Goal: Task Accomplishment & Management: Contribute content

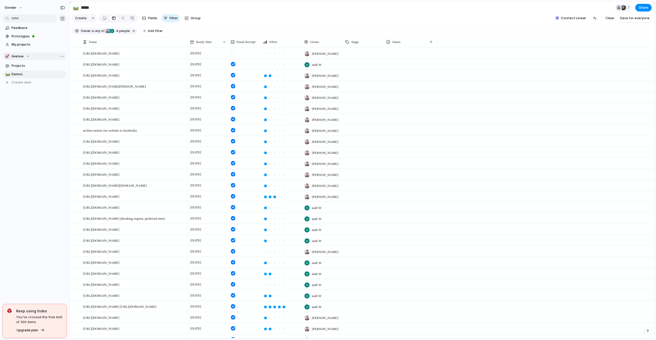
click at [27, 55] on div "🚀 Avenue" at bounding box center [17, 56] width 25 height 5
click at [24, 86] on li "💅 [PERSON_NAME]" at bounding box center [35, 83] width 58 height 9
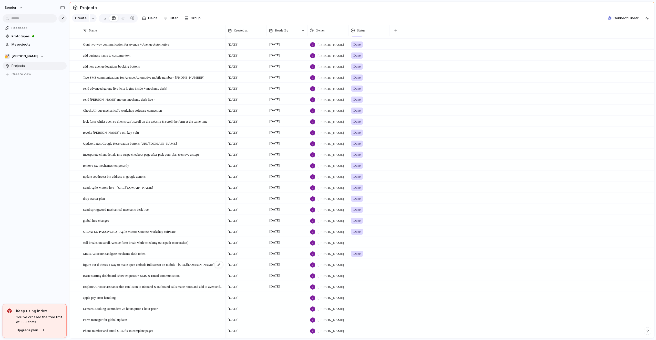
scroll to position [120, 0]
click at [118, 244] on span "still breaks on scroll Avenue form break while checking out (ipad( (screenshot)" at bounding box center [135, 242] width 105 height 6
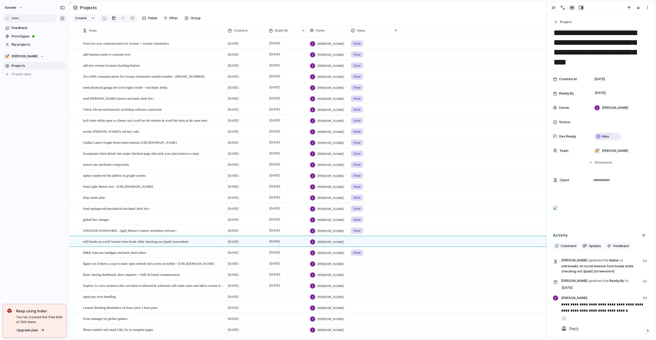
click at [15, 240] on div "sonder Feedback Prototypes My projects 💅 Zach Projects To pick up a draggable i…" at bounding box center [34, 170] width 69 height 340
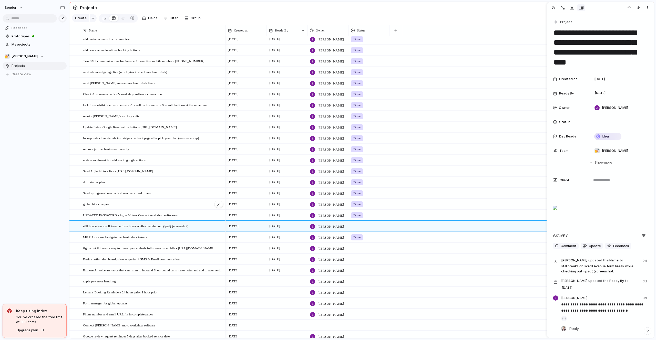
scroll to position [150, 0]
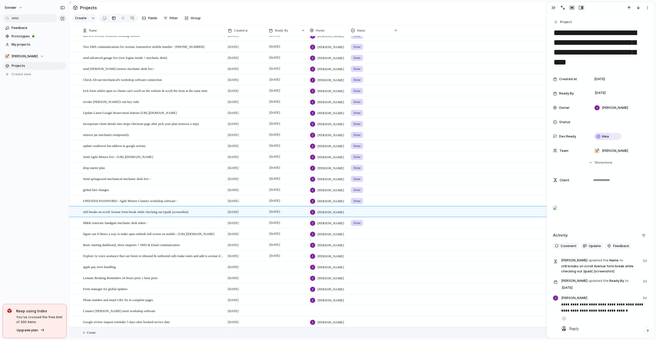
click at [120, 338] on div "Create" at bounding box center [361, 332] width 585 height 11
click at [120, 332] on button "Create" at bounding box center [368, 333] width 587 height 11
click at [120, 333] on textarea at bounding box center [152, 333] width 139 height 6
click at [126, 330] on textarea "**********" at bounding box center [152, 333] width 139 height 6
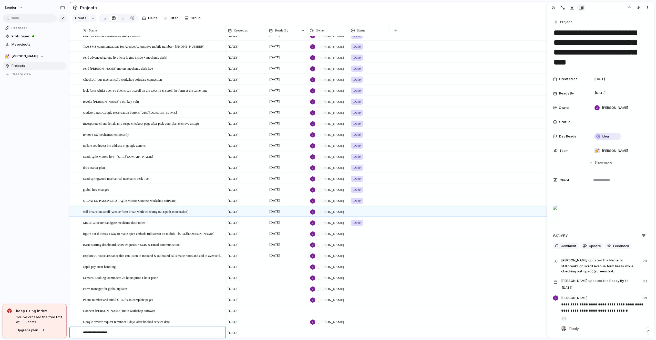
click at [126, 330] on textarea "**********" at bounding box center [152, 333] width 139 height 6
type textarea "**********"
click at [150, 334] on div "Send The Gap Mechnical live (SQ space)" at bounding box center [153, 333] width 141 height 11
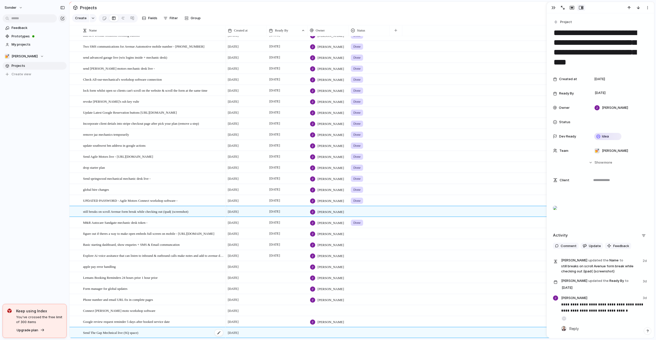
type textarea "**********"
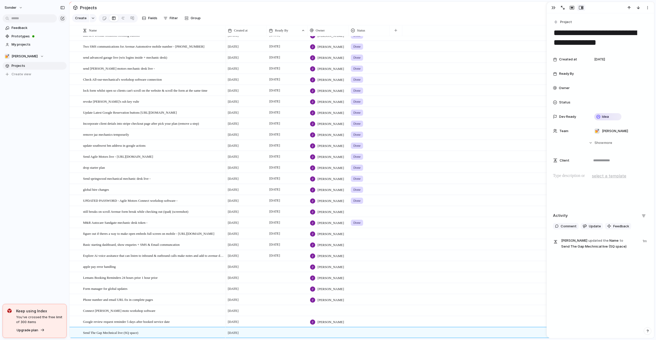
click at [579, 180] on div at bounding box center [600, 189] width 95 height 33
click at [601, 75] on div at bounding box center [618, 74] width 53 height 6
click at [589, 136] on button "15" at bounding box center [588, 136] width 9 height 9
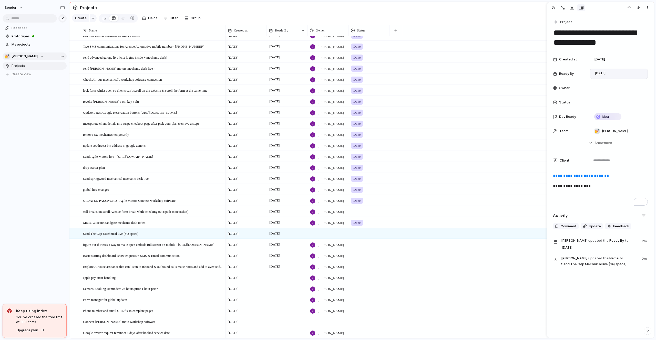
click at [23, 56] on div "💅 [PERSON_NAME]" at bounding box center [24, 56] width 39 height 5
click at [26, 87] on div "🥶 Audi's Board" at bounding box center [22, 84] width 29 height 6
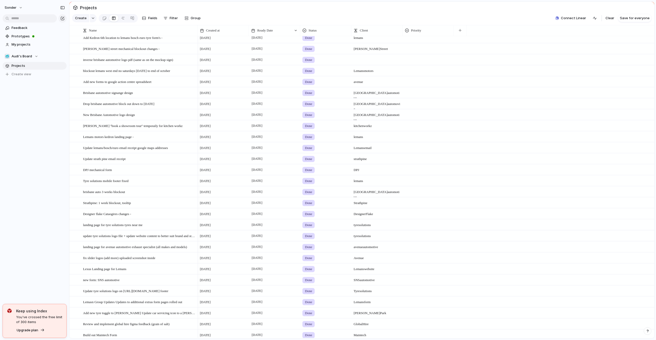
scroll to position [573, 0]
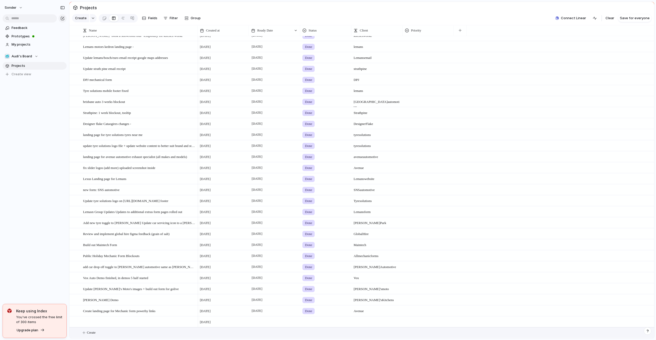
click at [105, 329] on button "Create" at bounding box center [368, 333] width 587 height 11
click at [107, 330] on textarea at bounding box center [138, 333] width 111 height 6
type textarea "**********"
click at [144, 333] on span "Change Woolloongabba number on Brisbane Euro Service" at bounding box center [122, 333] width 78 height 6
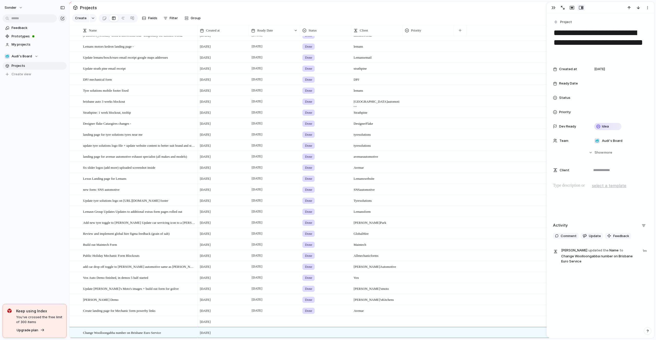
click at [577, 189] on p at bounding box center [600, 186] width 95 height 6
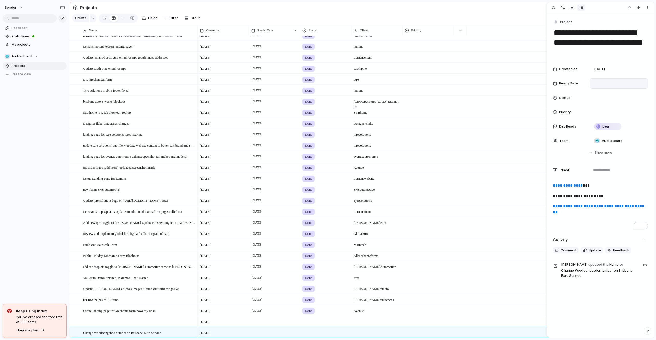
click at [599, 85] on div at bounding box center [618, 84] width 53 height 6
click at [591, 142] on tr "14 15 16 17 18 19 20" at bounding box center [611, 146] width 77 height 9
click at [591, 144] on button "15" at bounding box center [588, 146] width 9 height 9
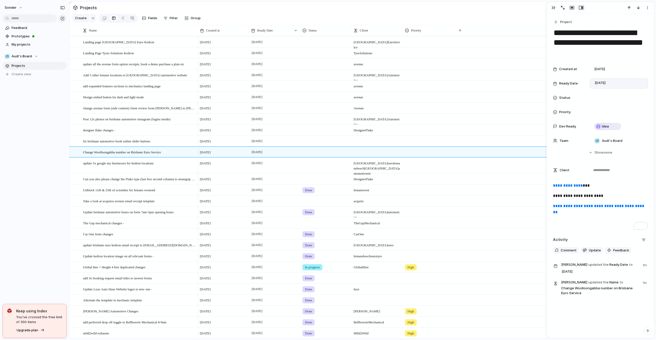
scroll to position [105, 0]
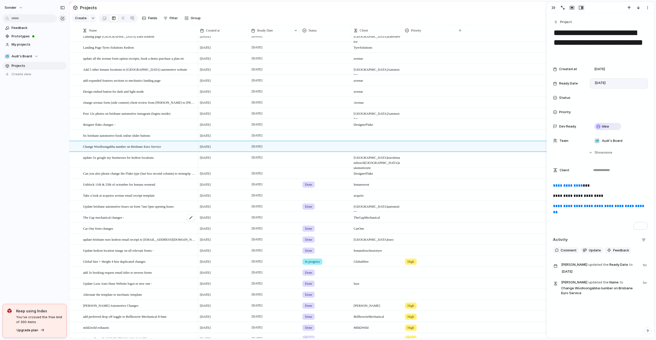
click at [144, 221] on div "The Gap mechanical changes -" at bounding box center [139, 217] width 113 height 11
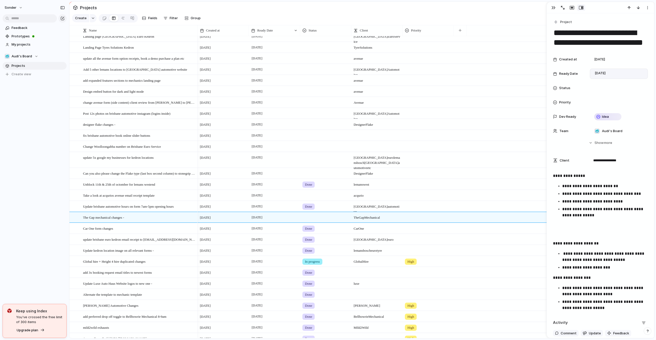
click at [611, 70] on div "[DATE]" at bounding box center [619, 74] width 58 height 10
click at [588, 140] on button "15" at bounding box center [588, 140] width 10 height 10
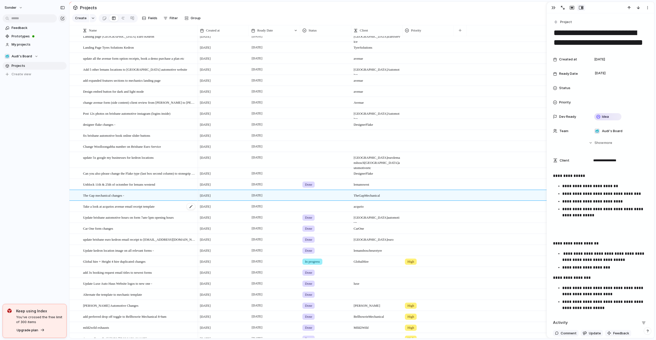
click at [166, 209] on div "Take a look at acqurios avenue email receipt template" at bounding box center [139, 206] width 113 height 11
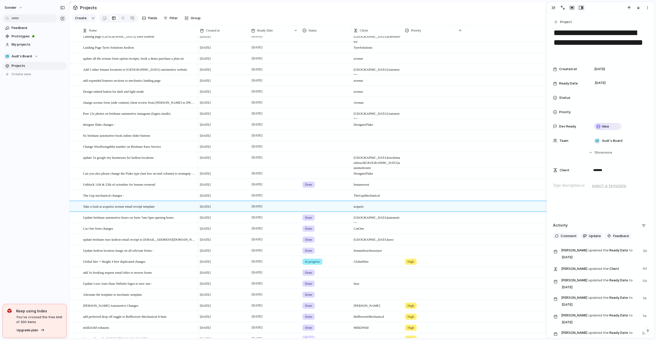
click at [603, 78] on div "Created at [DATE] Ready Date [DATE] Status Priority Dev Ready Idea Team 🥶 Audi'…" at bounding box center [600, 105] width 95 height 82
click at [603, 79] on div "[DATE]" at bounding box center [619, 83] width 58 height 10
click at [625, 151] on button "18" at bounding box center [622, 149] width 9 height 9
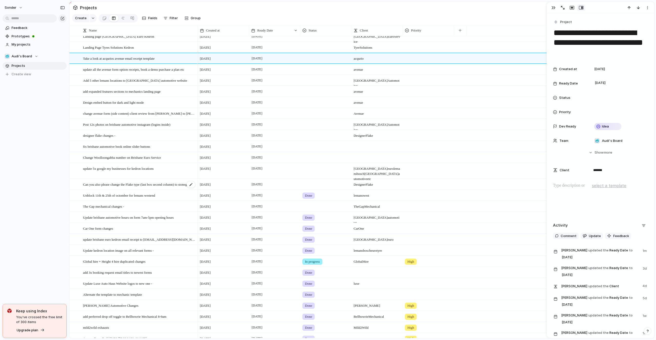
click at [137, 187] on div "Can you also please change the Flake type (last box second column) to stonegrip…" at bounding box center [139, 184] width 113 height 11
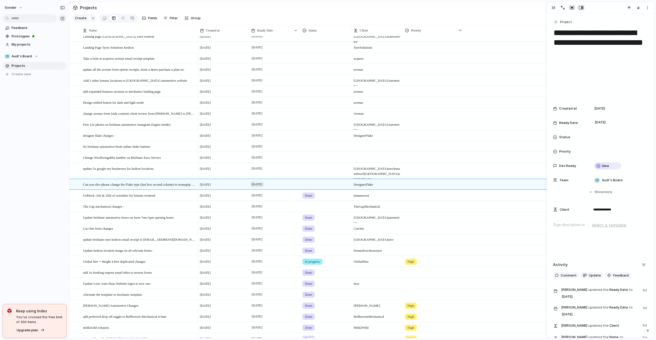
click at [258, 181] on span "[DATE]" at bounding box center [256, 184] width 13 height 6
click at [294, 249] on button "17" at bounding box center [290, 250] width 9 height 9
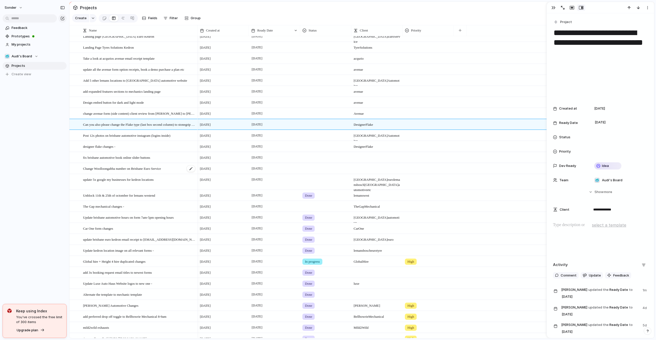
click at [157, 169] on span "Change Woolloongabba number on Brisbane Euro Service" at bounding box center [122, 169] width 78 height 6
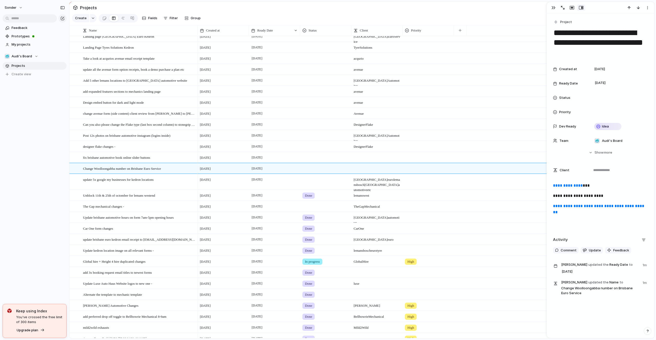
click at [575, 221] on p at bounding box center [600, 223] width 95 height 6
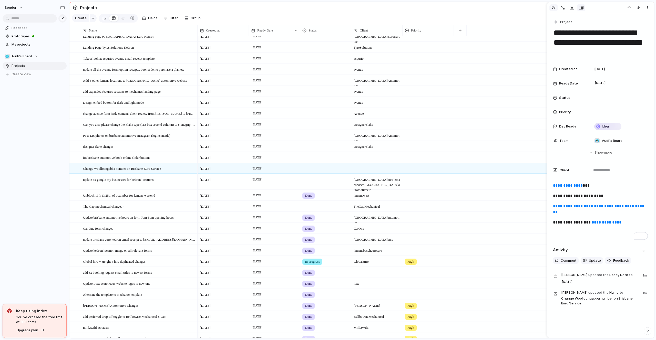
click at [551, 5] on button "button" at bounding box center [553, 7] width 8 height 7
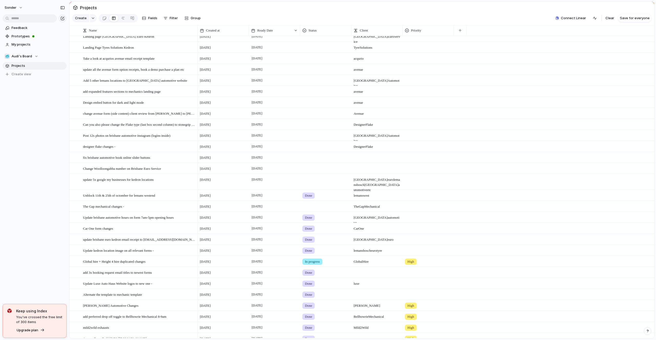
click at [360, 155] on div at bounding box center [377, 154] width 51 height 5
type textarea "**********"
click at [365, 169] on div at bounding box center [376, 168] width 51 height 11
type textarea "**********"
